Goal: Task Accomplishment & Management: Use online tool/utility

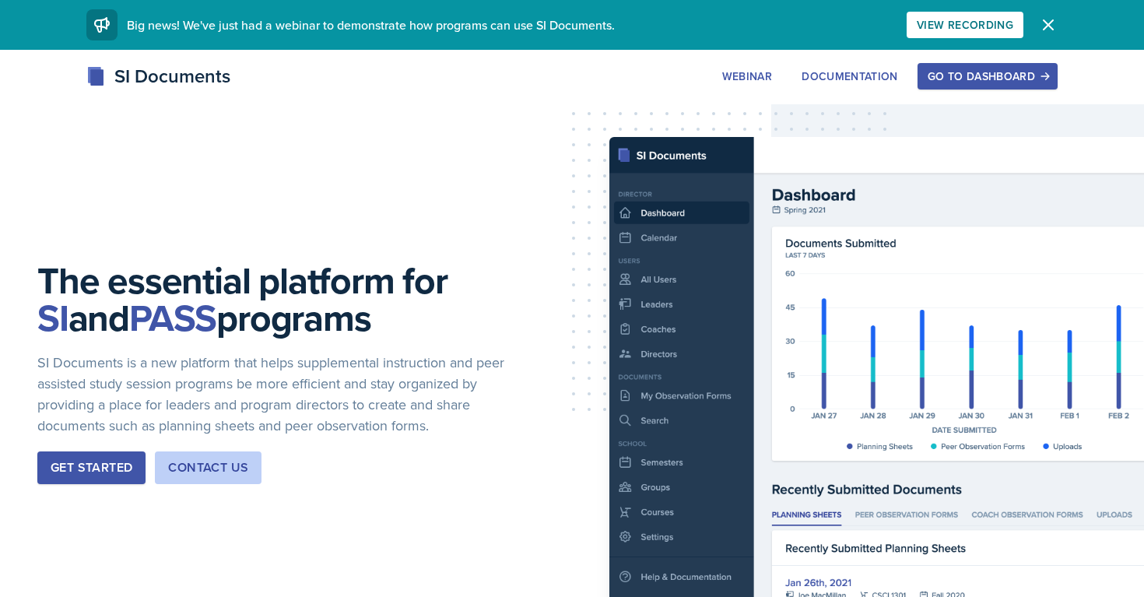
click at [953, 78] on div "Go to Dashboard" at bounding box center [987, 76] width 120 height 12
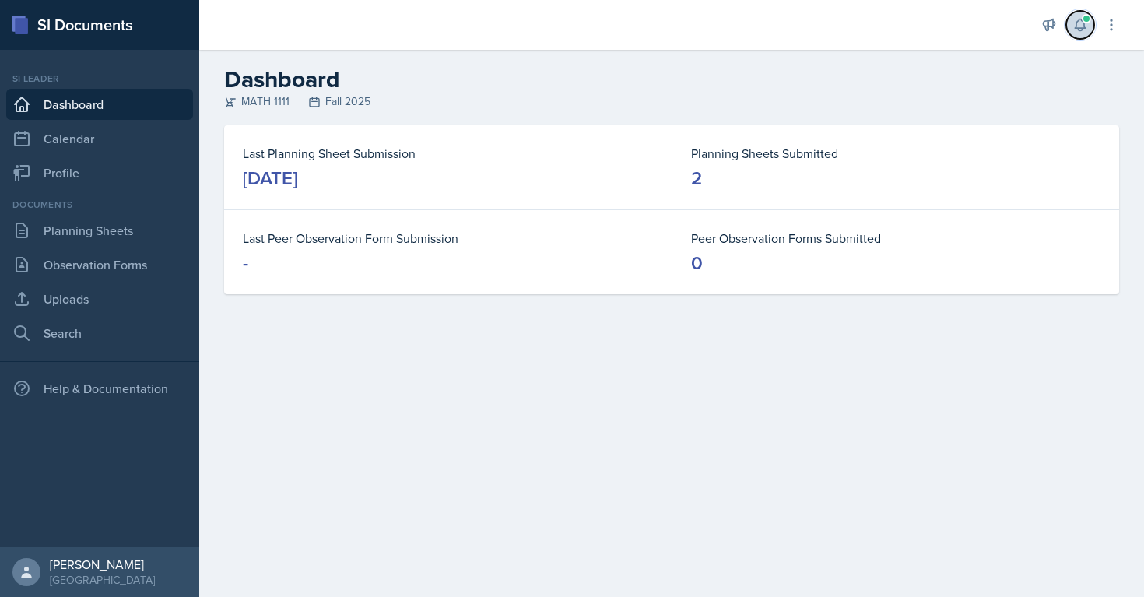
click at [1082, 30] on icon at bounding box center [1080, 25] width 16 height 16
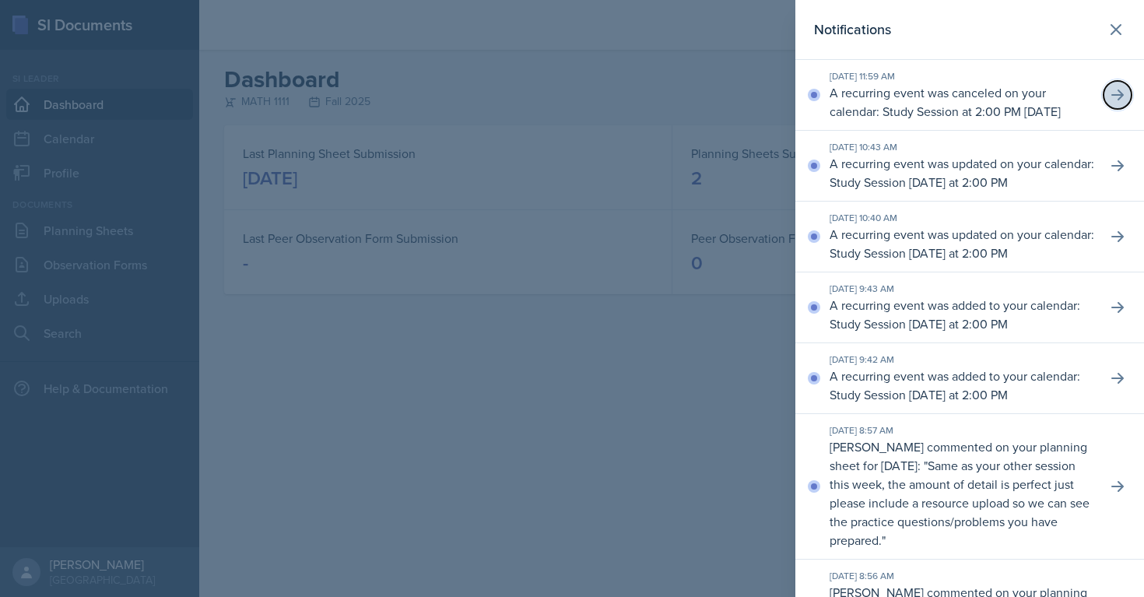
click at [1122, 100] on icon at bounding box center [1118, 95] width 16 height 16
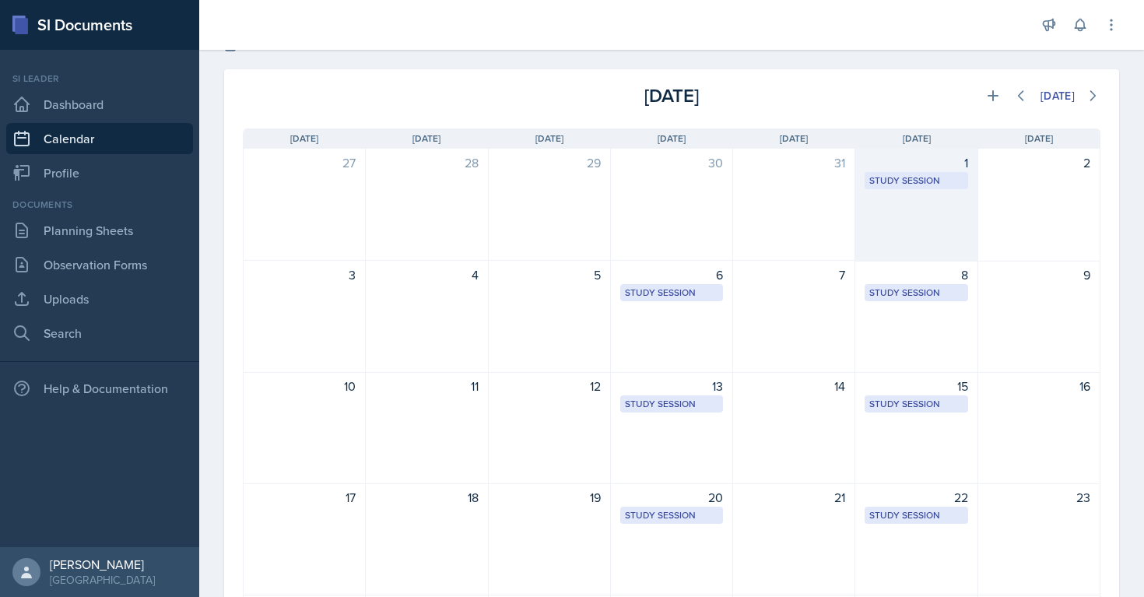
scroll to position [4, 0]
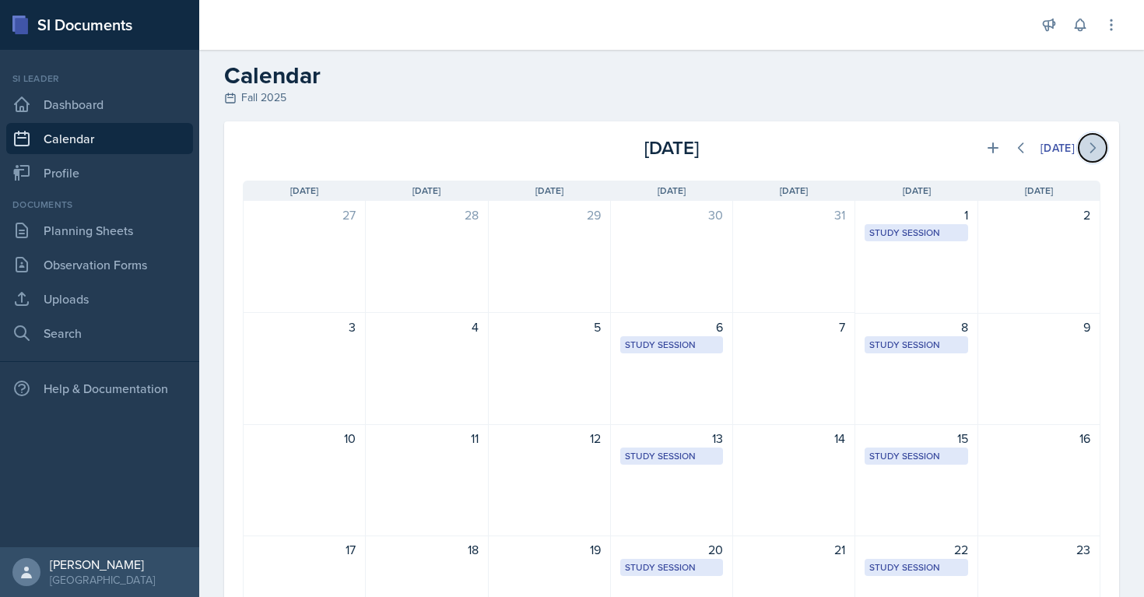
click at [1100, 145] on button at bounding box center [1092, 148] width 28 height 28
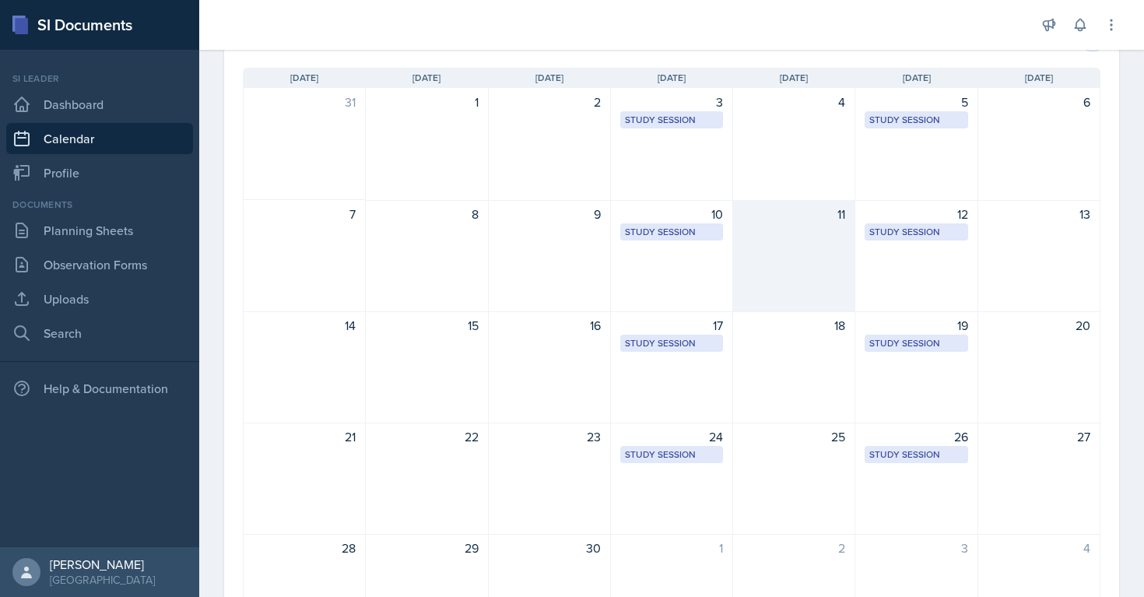
scroll to position [81, 0]
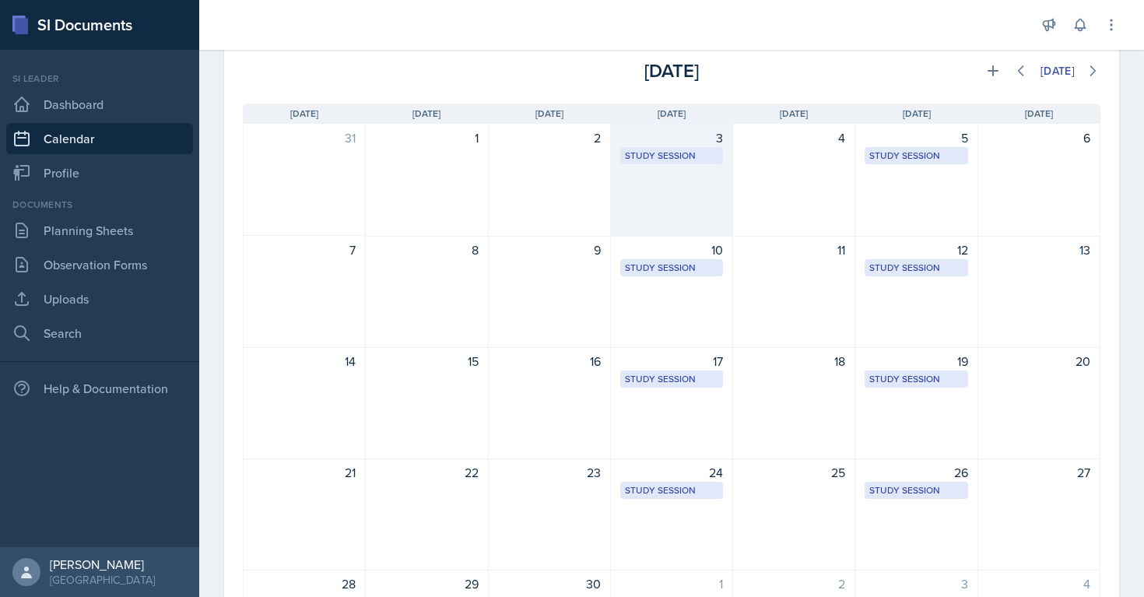
click at [645, 146] on div "3 Study Session Academic Learning Center 3103 2:00 PM - 2:55 PM" at bounding box center [672, 180] width 122 height 113
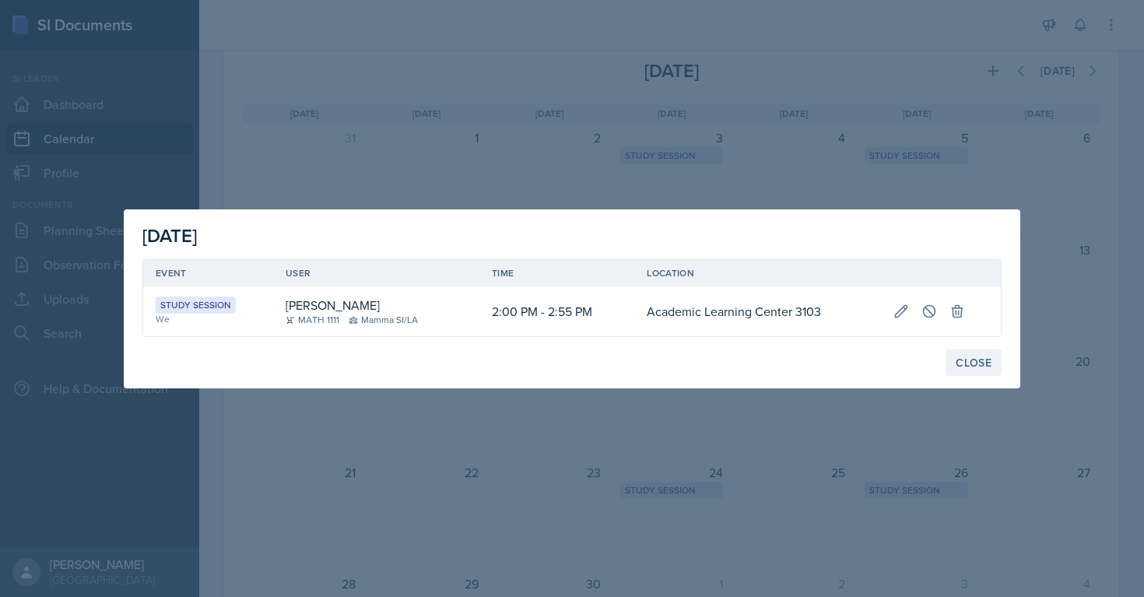
click at [976, 370] on button "Close" at bounding box center [973, 362] width 56 height 26
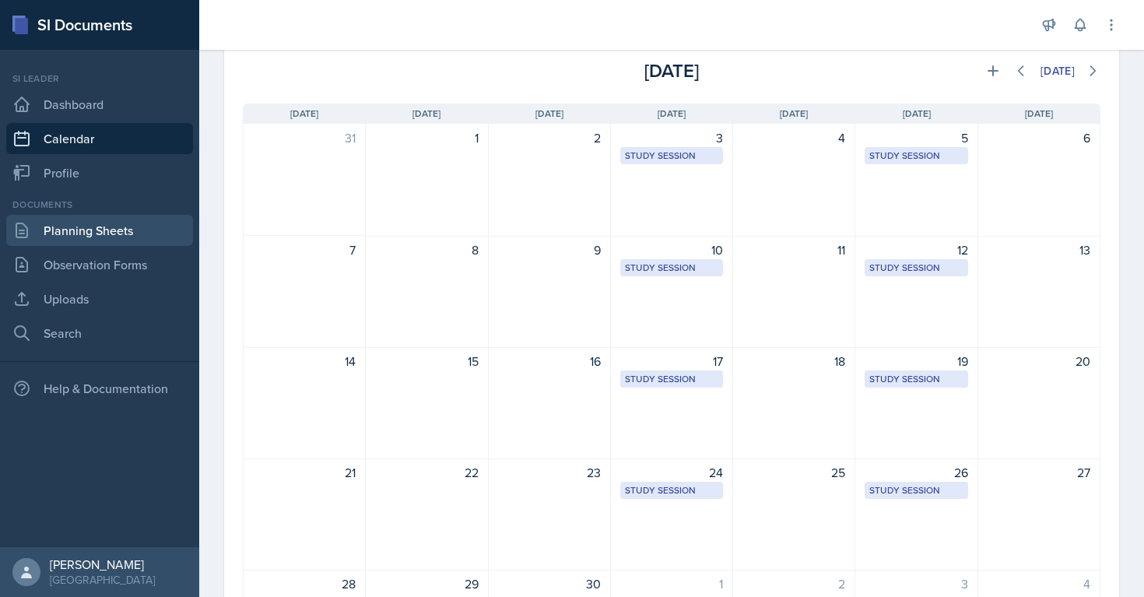
click at [93, 240] on link "Planning Sheets" at bounding box center [99, 230] width 187 height 31
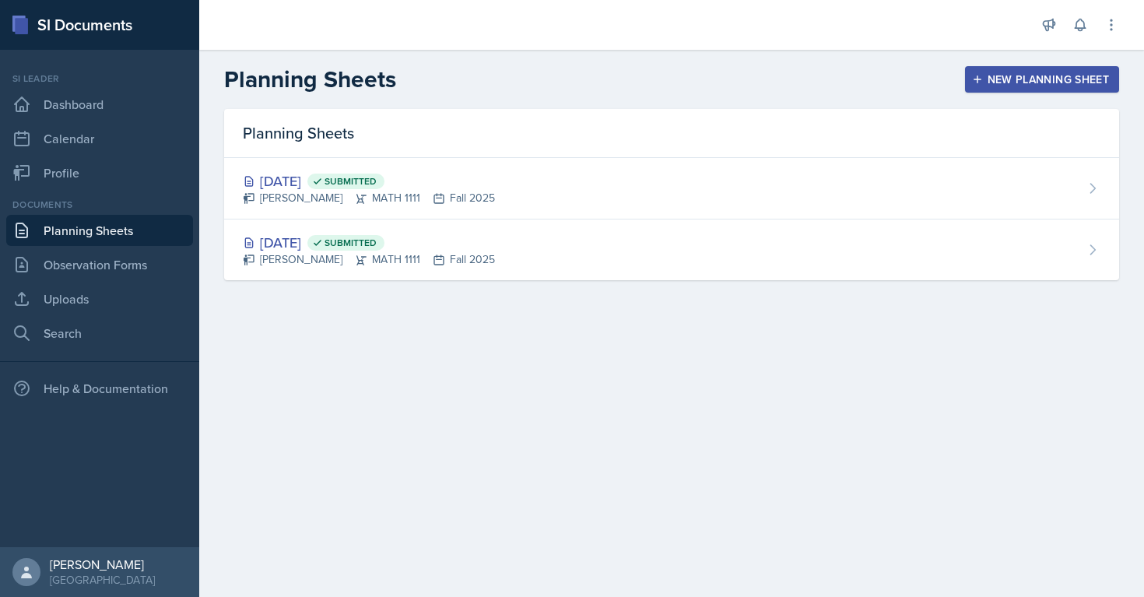
click at [989, 76] on div "New Planning Sheet" at bounding box center [1042, 79] width 134 height 12
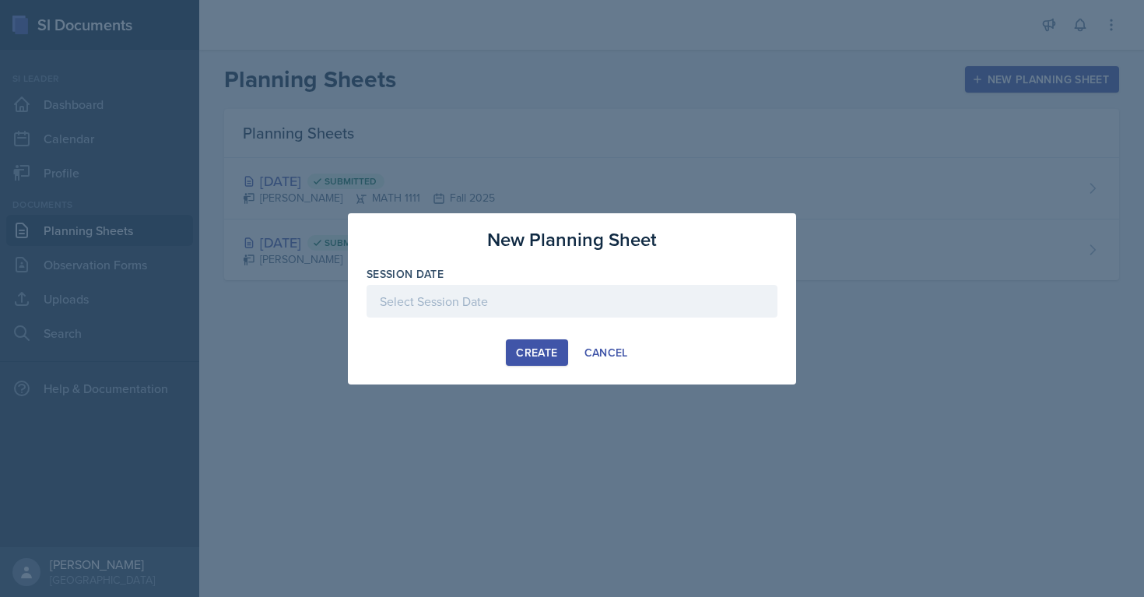
click at [567, 303] on div at bounding box center [571, 301] width 411 height 33
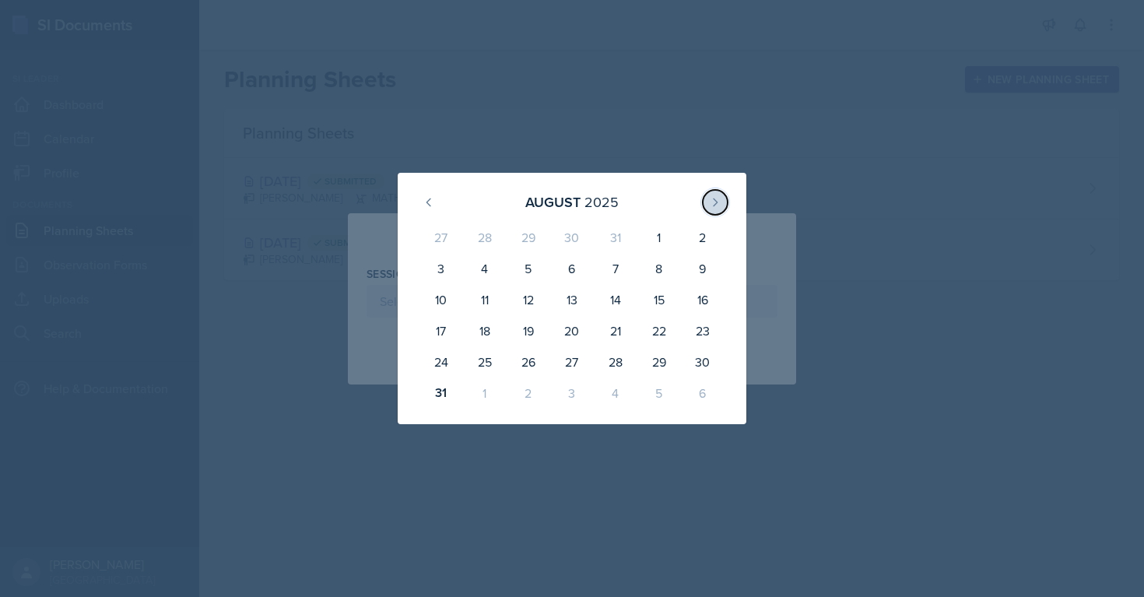
click at [718, 201] on icon at bounding box center [715, 202] width 12 height 12
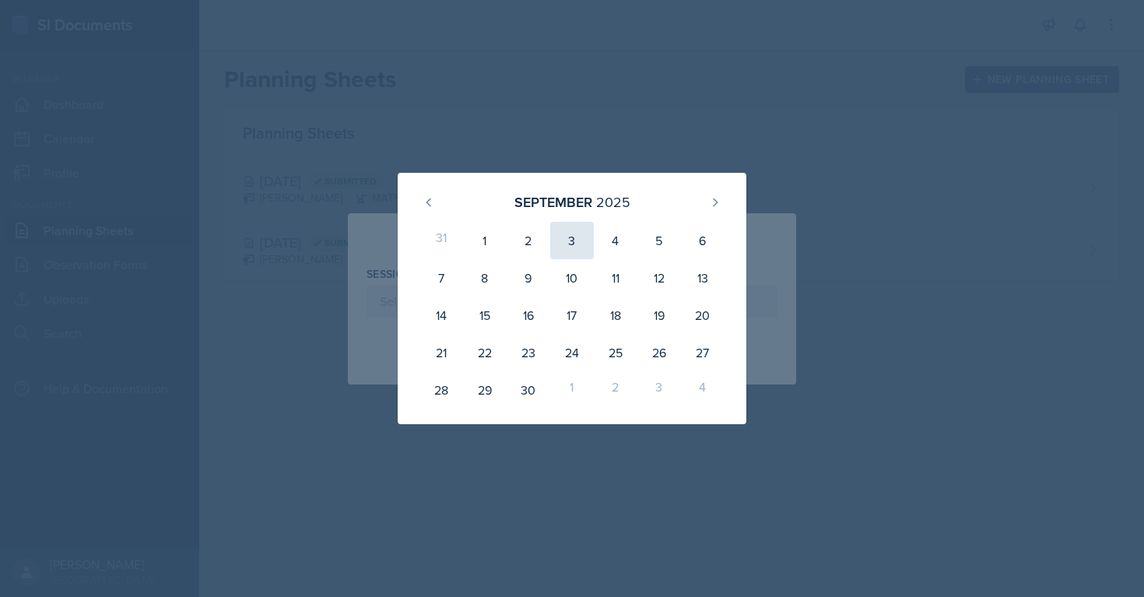
click at [561, 241] on div "3" at bounding box center [572, 240] width 44 height 37
type input "[DATE]"
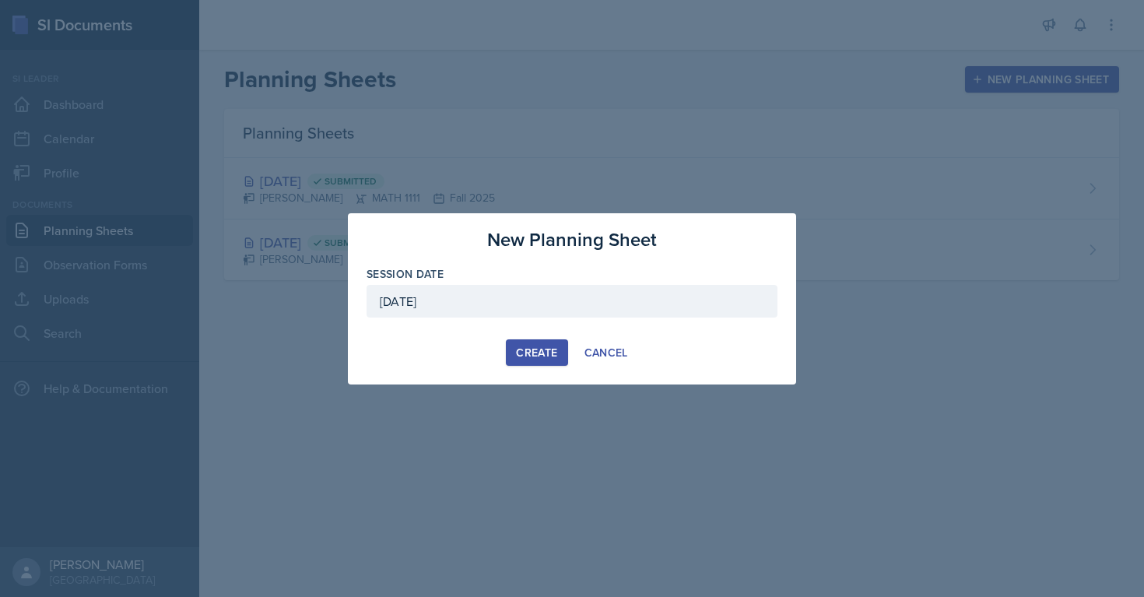
click at [529, 352] on div "Create" at bounding box center [536, 352] width 41 height 12
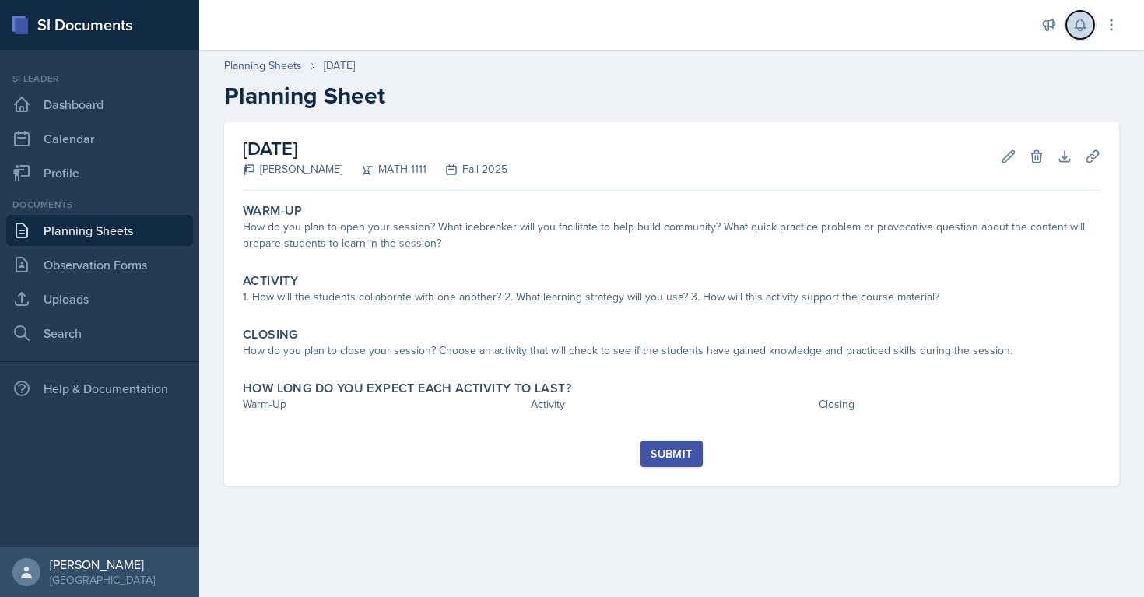
click at [1078, 23] on icon at bounding box center [1080, 25] width 16 height 16
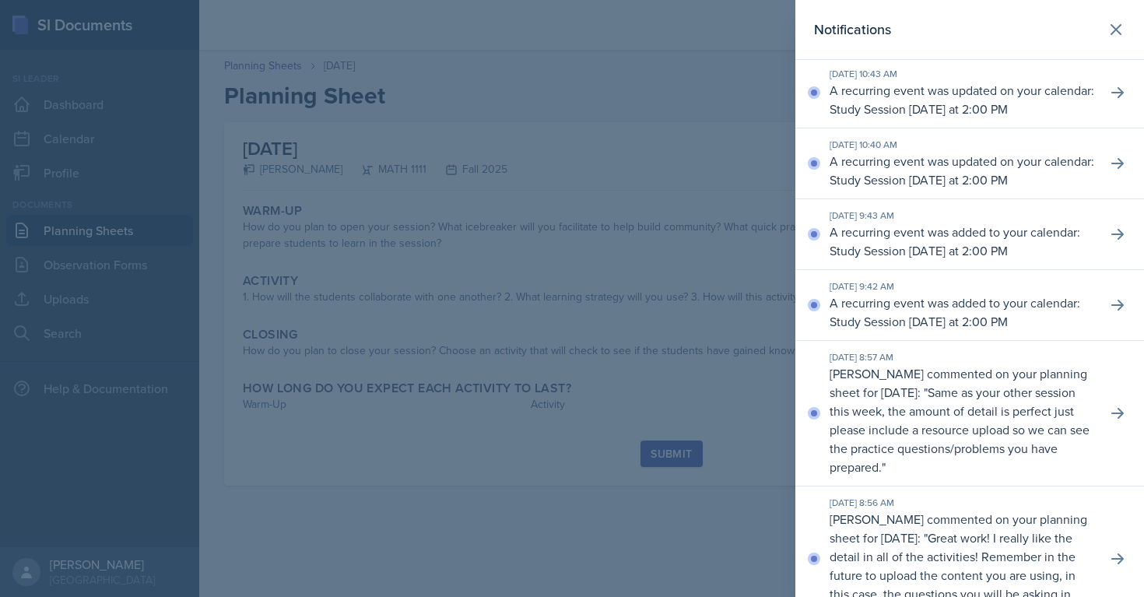
scroll to position [83, 0]
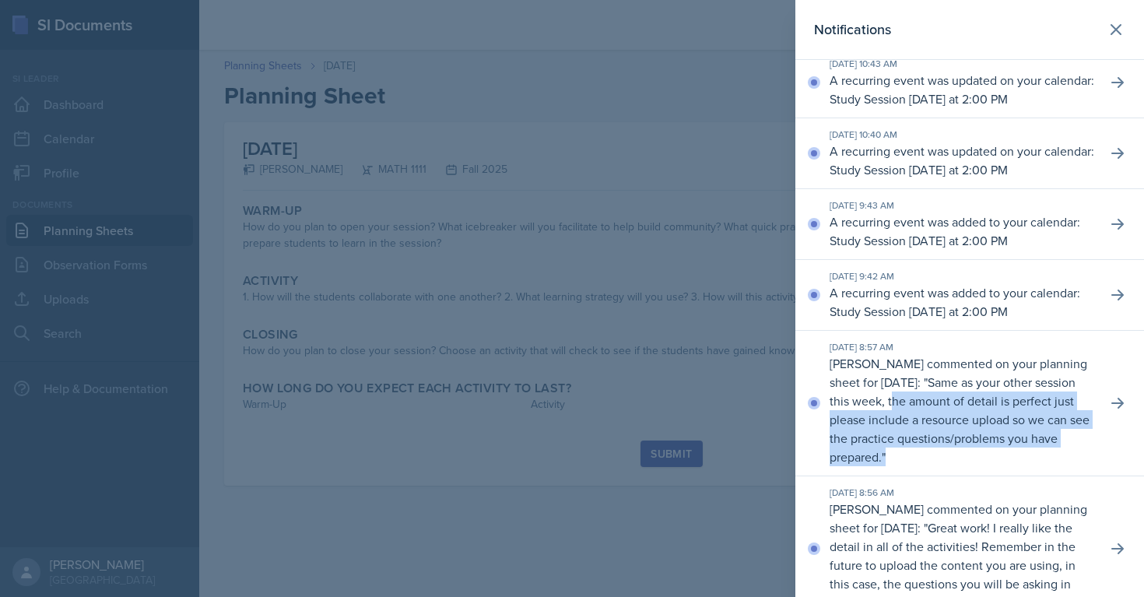
drag, startPoint x: 935, startPoint y: 439, endPoint x: 1038, endPoint y: 489, distance: 114.5
click at [1038, 466] on p "[PERSON_NAME] commented on your planning sheet for [DATE]: " Same as your other…" at bounding box center [961, 410] width 265 height 112
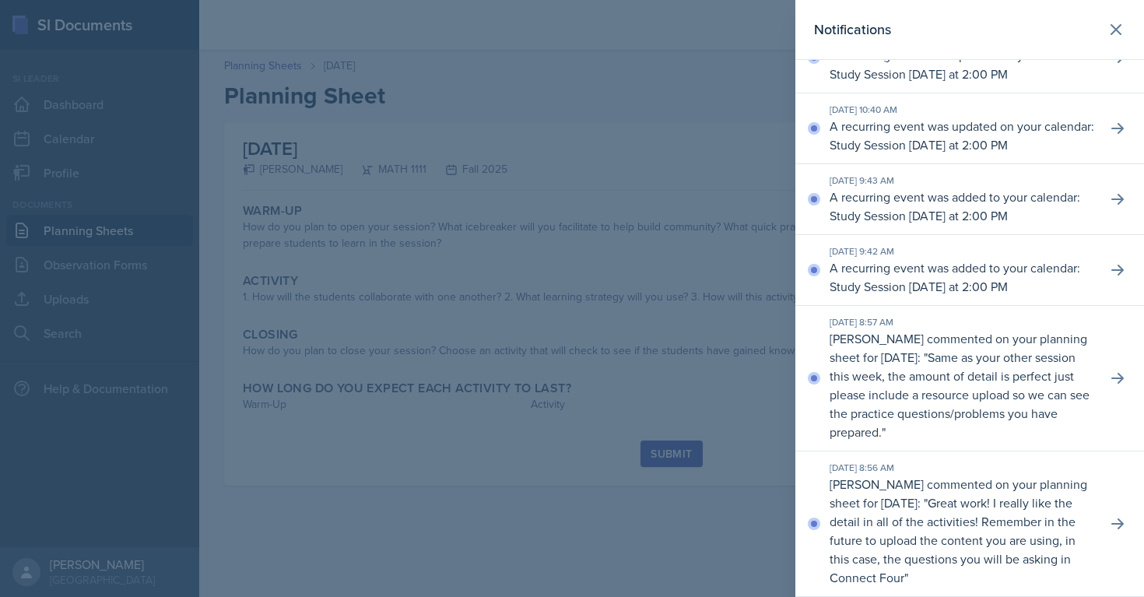
click at [549, 374] on div at bounding box center [572, 298] width 1144 height 597
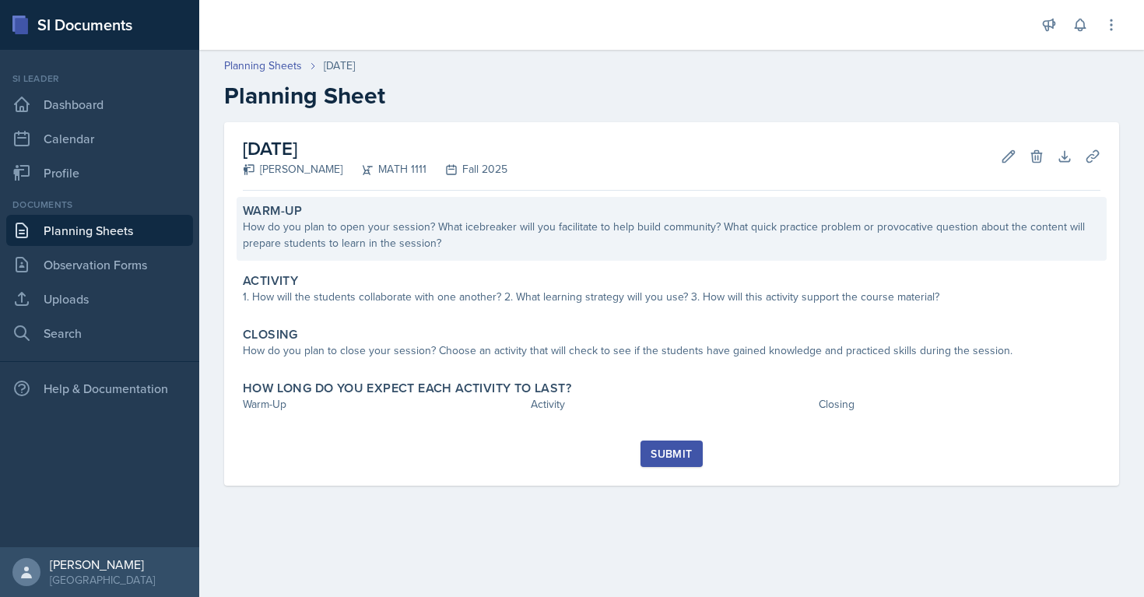
click at [809, 231] on div "How do you plan to open your session? What icebreaker will you facilitate to he…" at bounding box center [671, 235] width 857 height 33
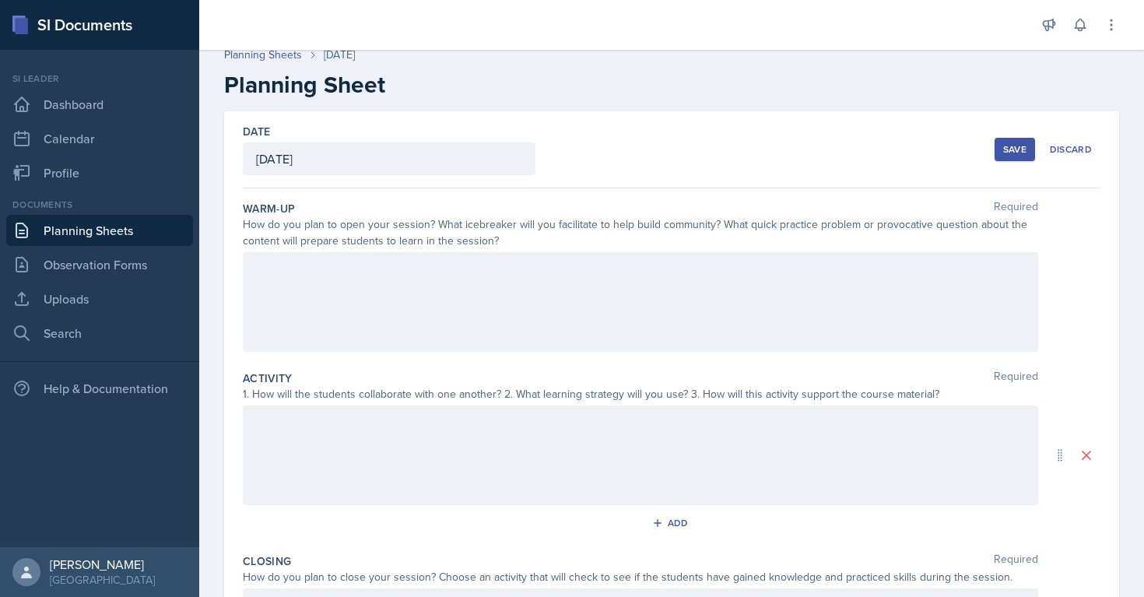
scroll to position [0, 0]
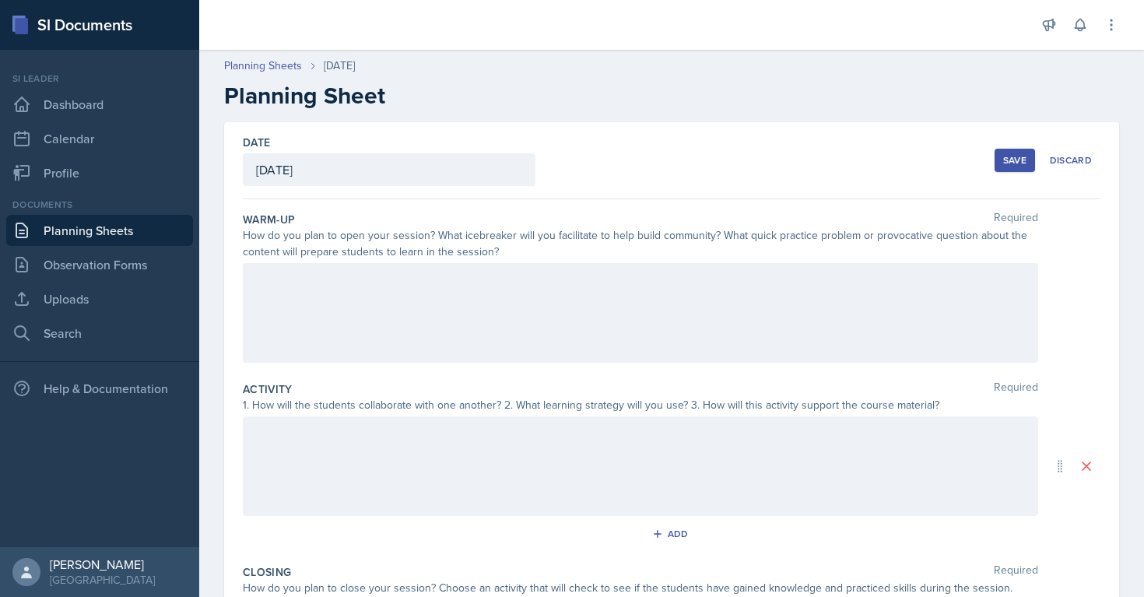
click at [577, 314] on div at bounding box center [640, 313] width 795 height 100
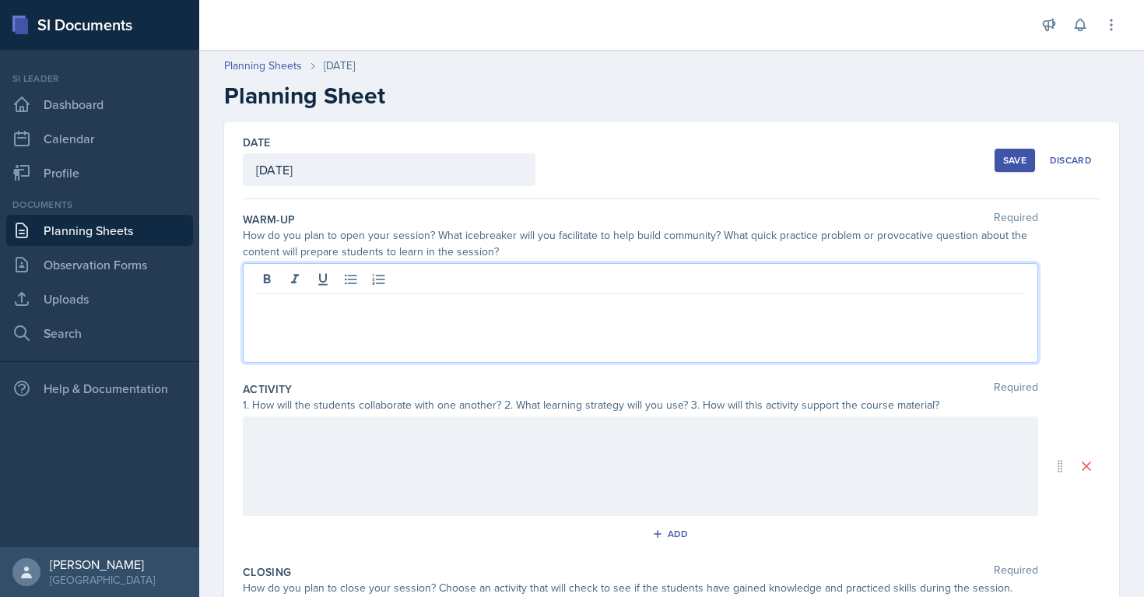
click at [260, 244] on div "How do you plan to open your session? What icebreaker will you facilitate to he…" at bounding box center [640, 243] width 795 height 33
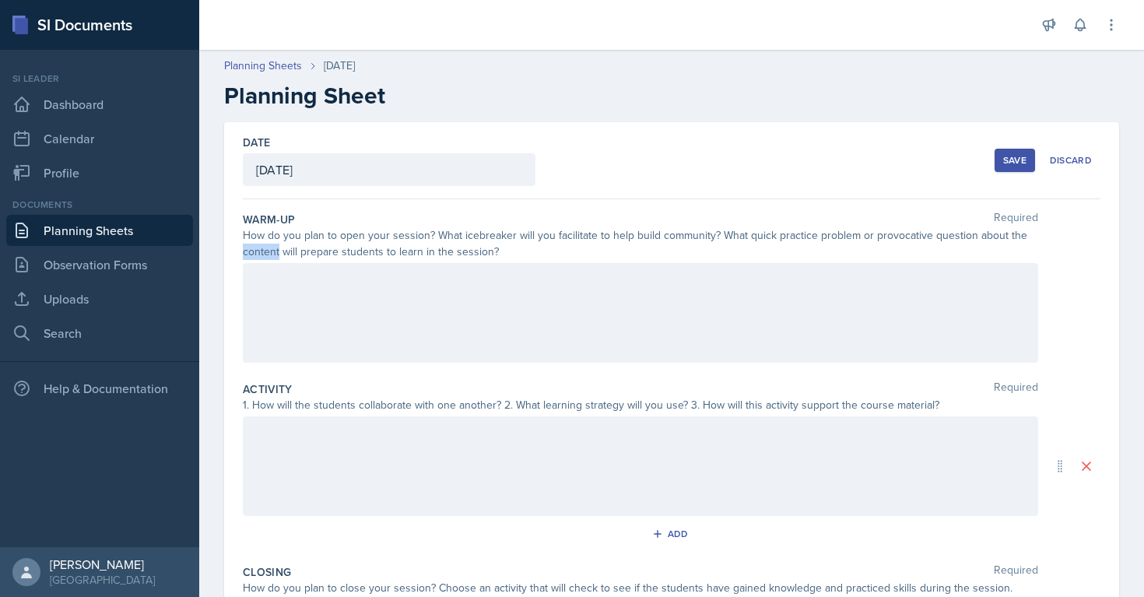
click at [260, 244] on div "How do you plan to open your session? What icebreaker will you facilitate to he…" at bounding box center [640, 243] width 795 height 33
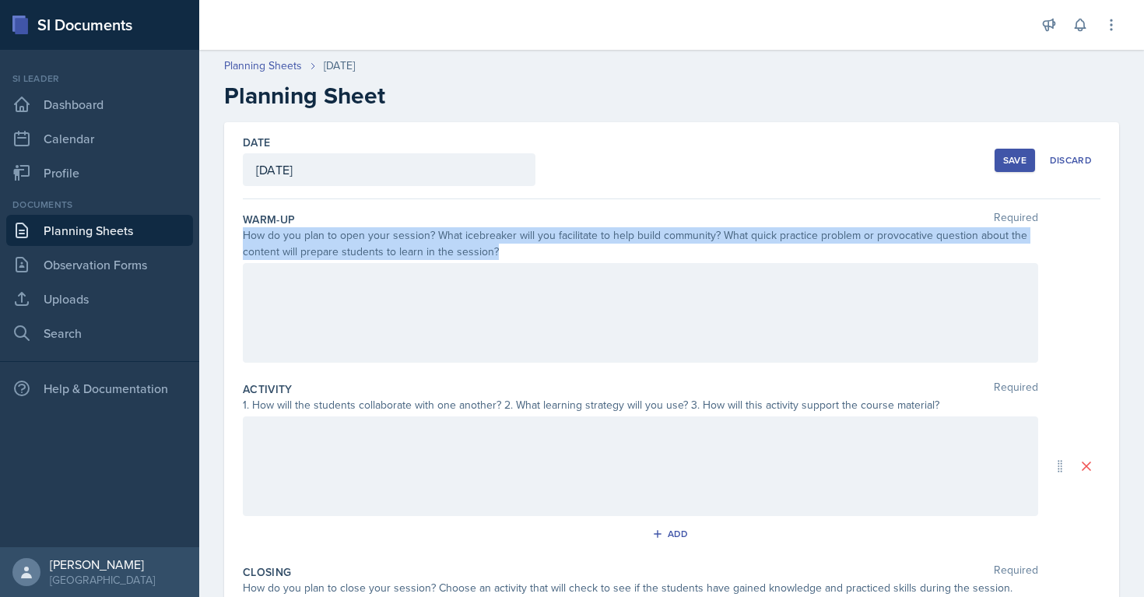
copy div "How do you plan to open your session? What icebreaker will you facilitate to he…"
